Goal: Task Accomplishment & Management: Use online tool/utility

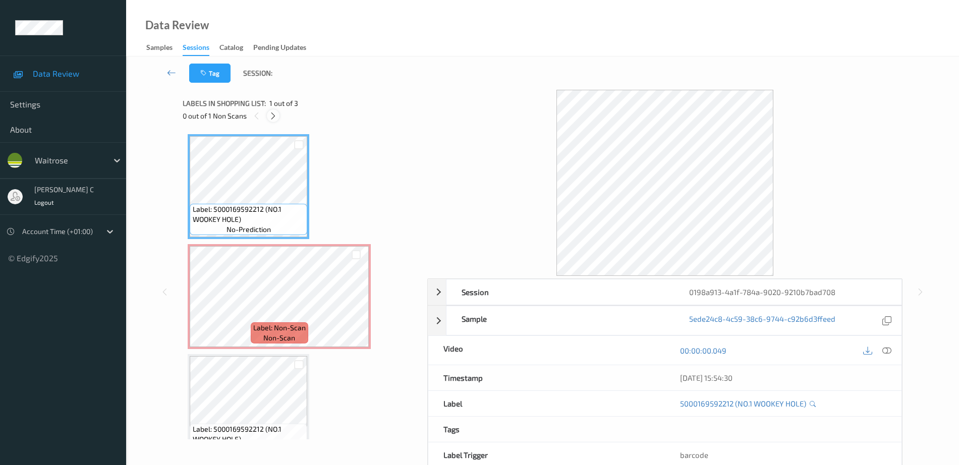
click at [270, 119] on icon at bounding box center [273, 115] width 9 height 9
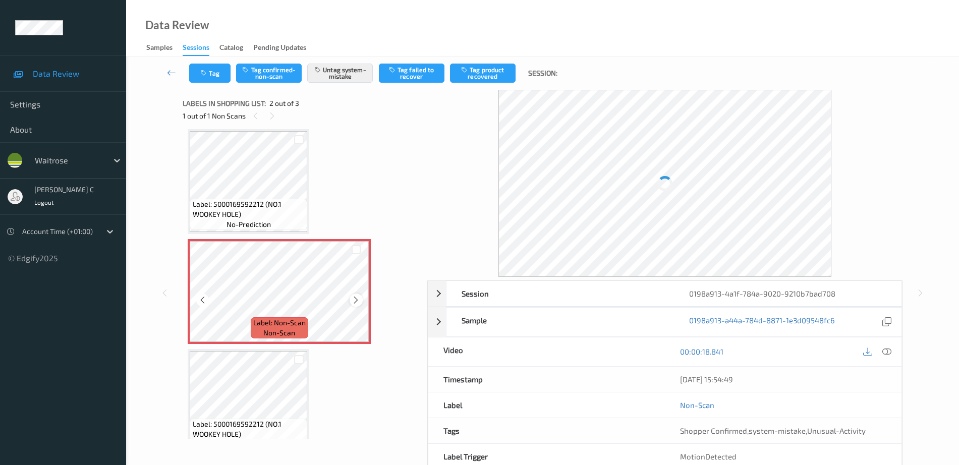
click at [356, 298] on icon at bounding box center [356, 300] width 9 height 9
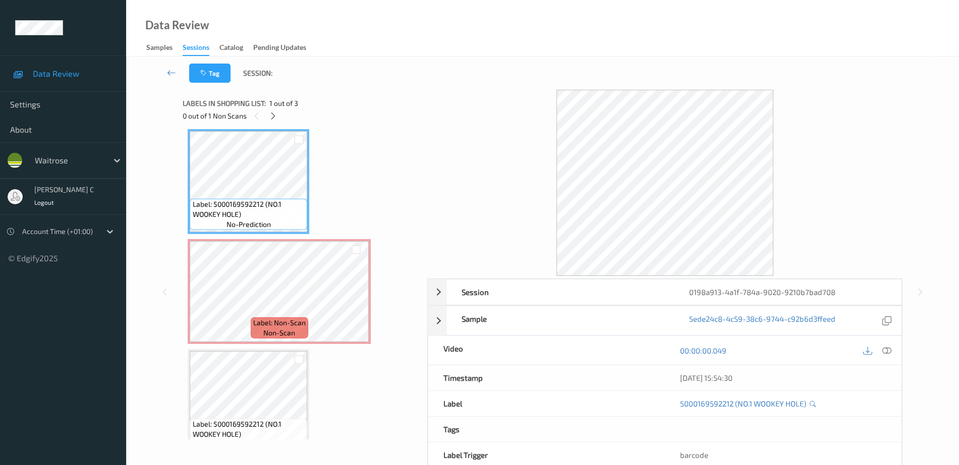
scroll to position [0, 0]
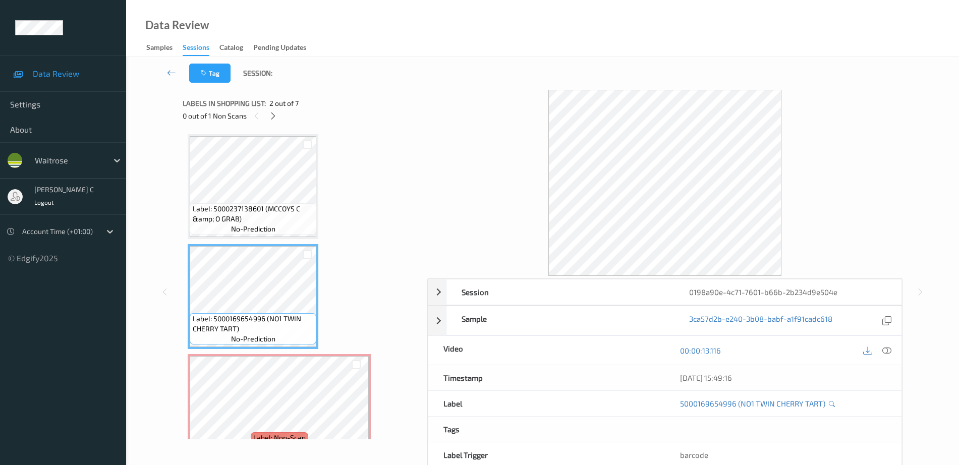
scroll to position [63, 0]
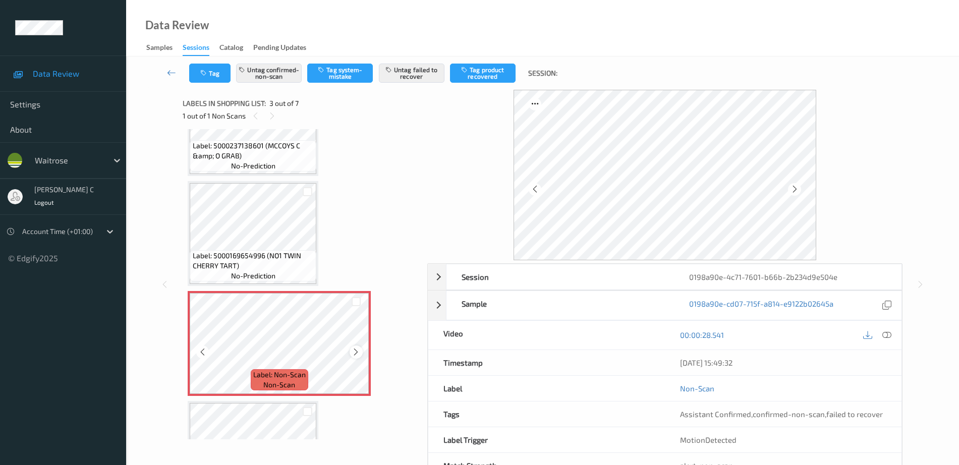
click at [357, 351] on icon at bounding box center [356, 352] width 9 height 9
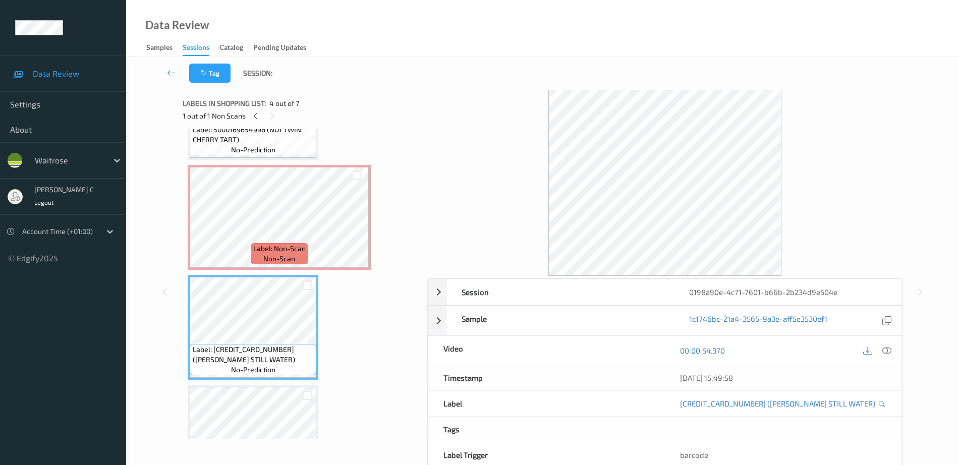
scroll to position [0, 0]
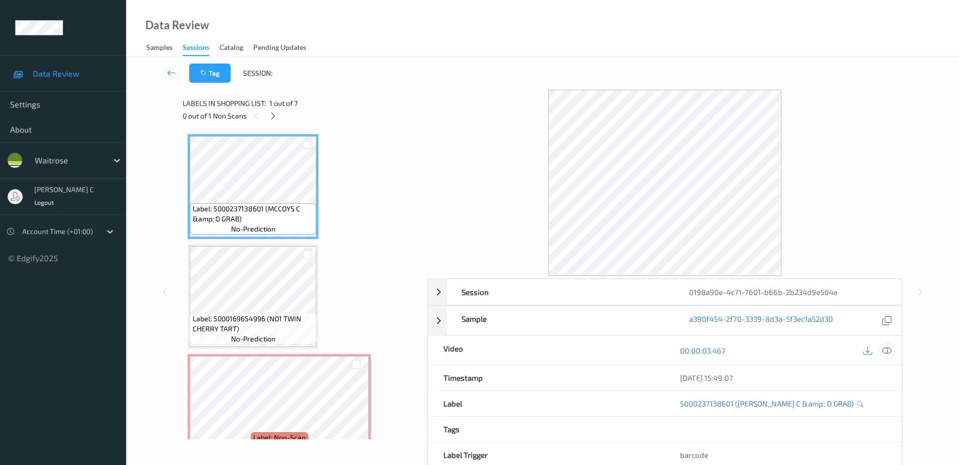
click at [892, 349] on div at bounding box center [887, 350] width 14 height 14
